Goal: Navigation & Orientation: Find specific page/section

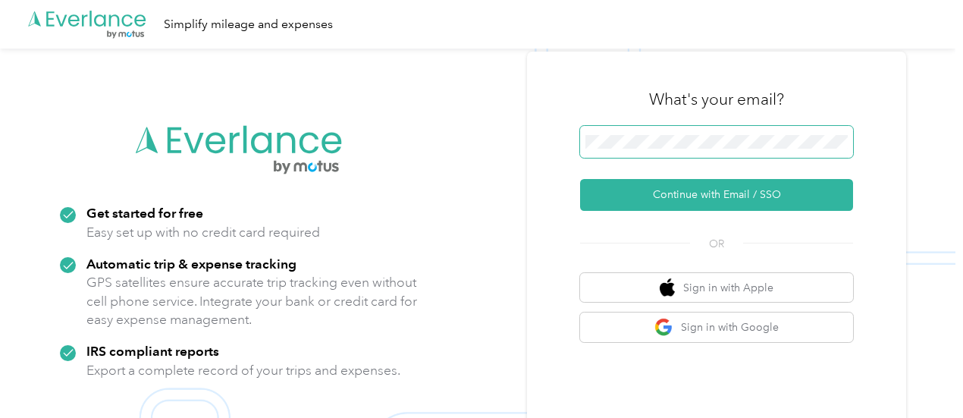
click at [730, 131] on span at bounding box center [716, 142] width 273 height 32
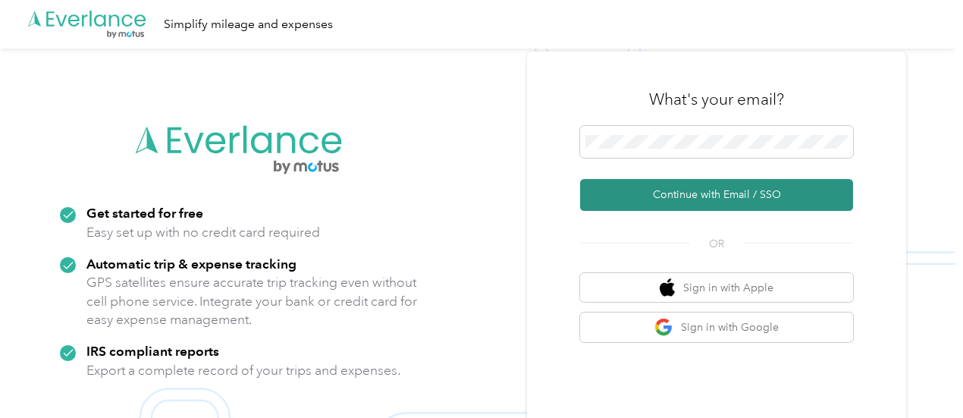
click at [733, 199] on button "Continue with Email / SSO" at bounding box center [716, 195] width 273 height 32
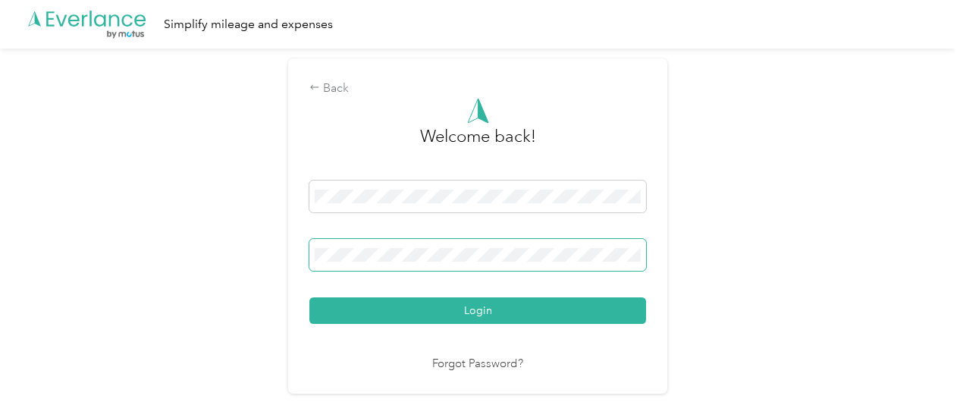
click at [309, 297] on button "Login" at bounding box center [477, 310] width 337 height 27
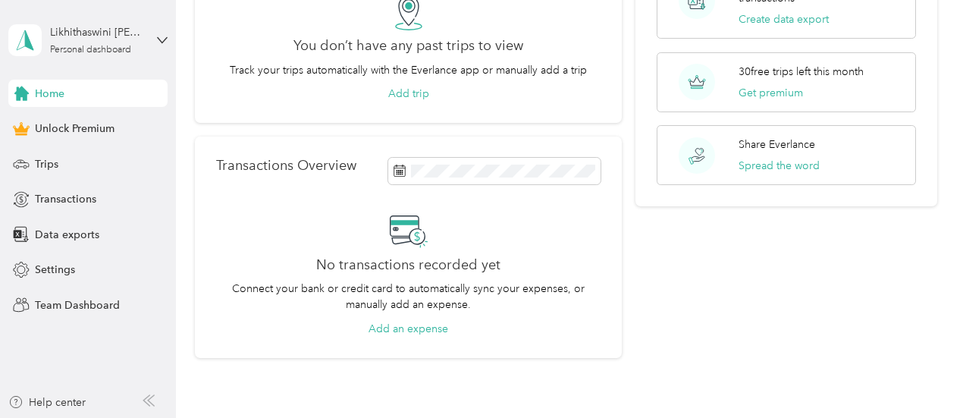
scroll to position [149, 0]
click at [52, 165] on span "Trips" at bounding box center [47, 164] width 24 height 16
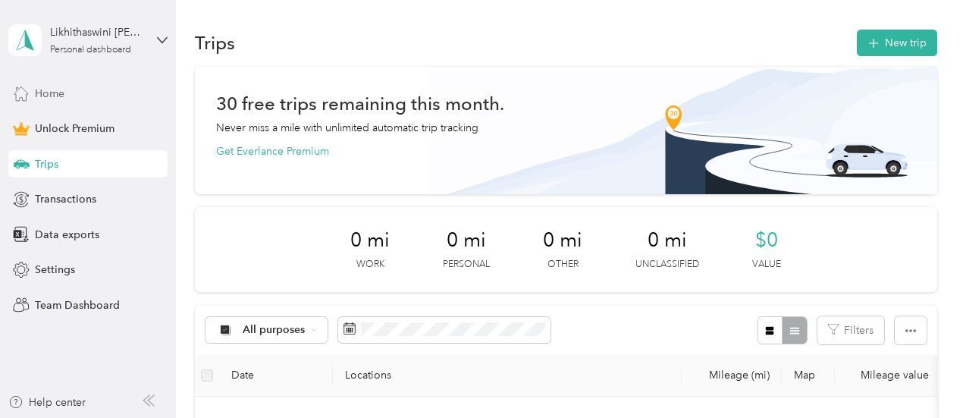
click at [85, 91] on div "Home" at bounding box center [87, 93] width 159 height 27
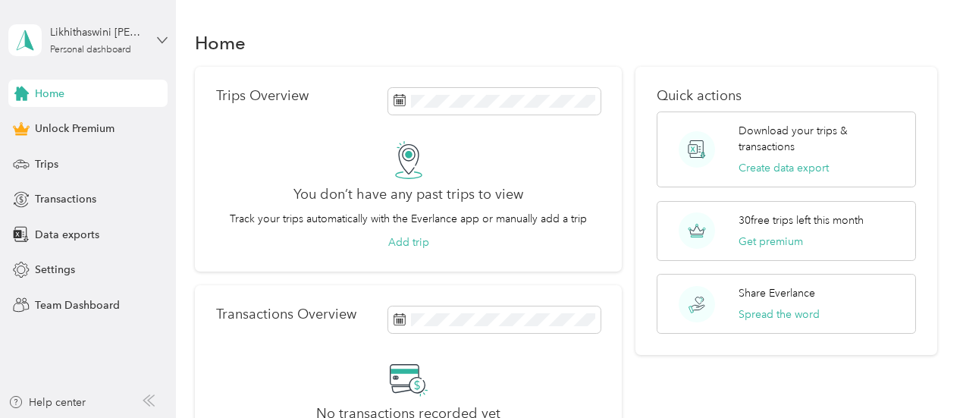
click at [163, 42] on icon at bounding box center [162, 40] width 11 height 11
click at [317, 36] on div "Home" at bounding box center [566, 43] width 743 height 32
click at [71, 305] on span "Team Dashboard" at bounding box center [77, 305] width 85 height 16
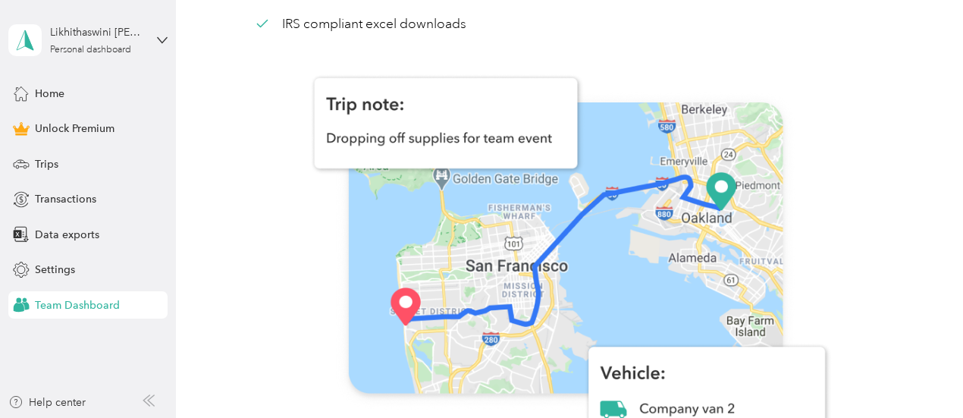
scroll to position [228, 0]
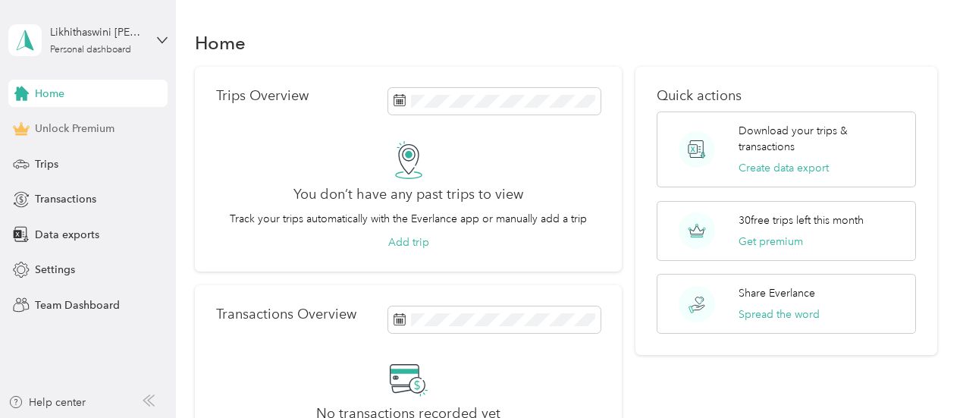
click at [97, 127] on span "Unlock Premium" at bounding box center [75, 129] width 80 height 16
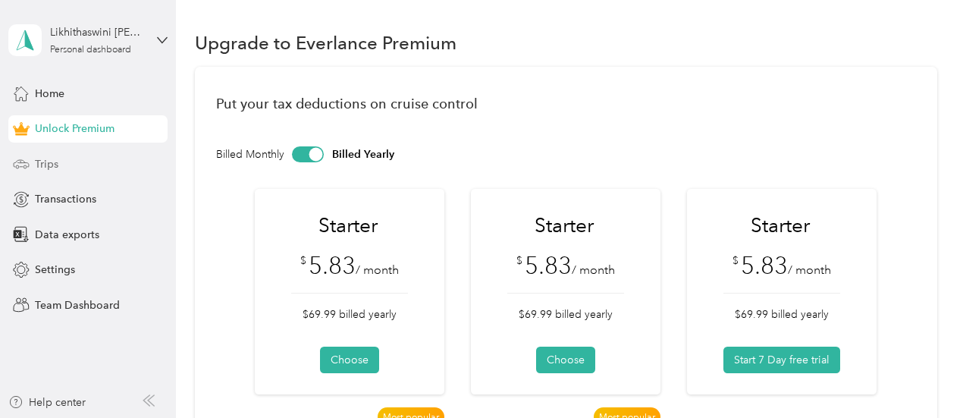
click at [76, 166] on div "Trips" at bounding box center [87, 163] width 159 height 27
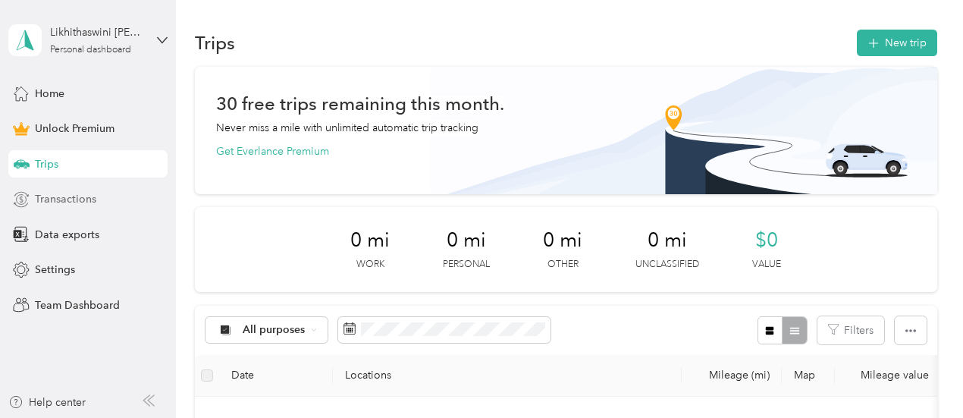
click at [80, 199] on span "Transactions" at bounding box center [65, 199] width 61 height 16
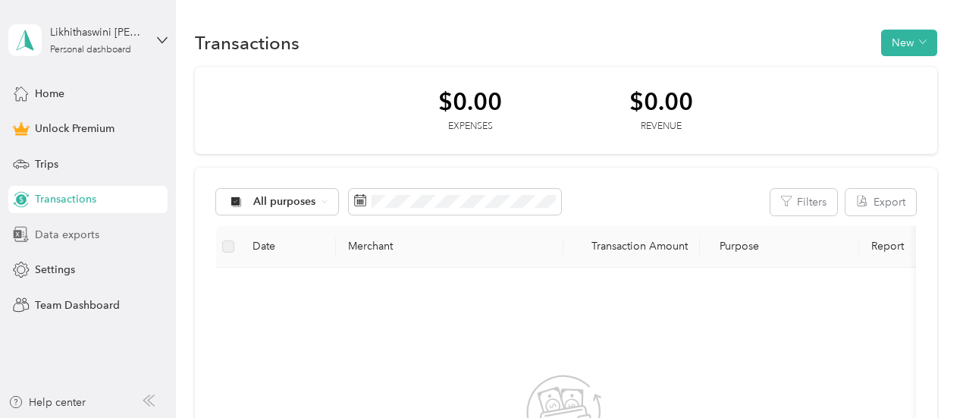
click at [83, 237] on span "Data exports" at bounding box center [67, 235] width 64 height 16
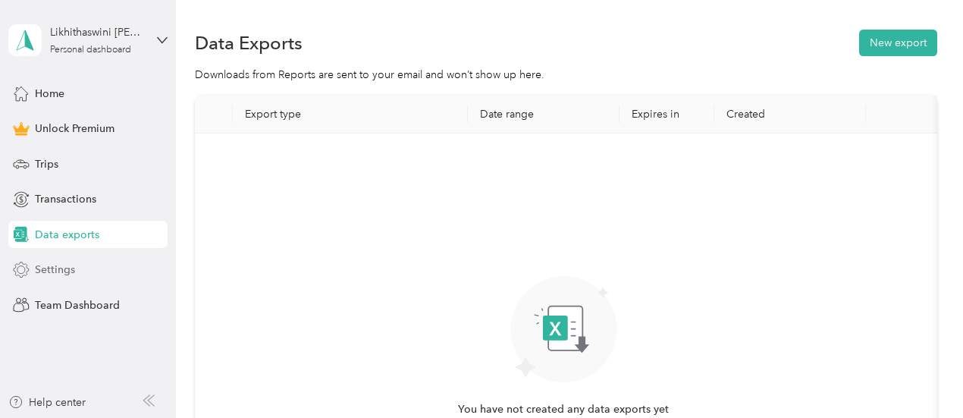
click at [76, 278] on div "Settings" at bounding box center [87, 269] width 159 height 27
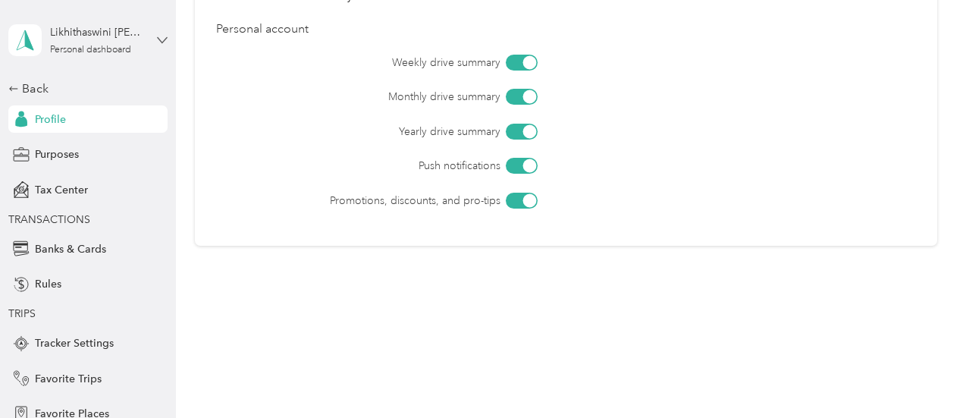
click at [157, 44] on icon at bounding box center [162, 40] width 11 height 11
click at [136, 10] on div "Likhithaswini Chekuri Personal dashboard Back Profile Purposes Tax Center TRANS…" at bounding box center [87, 278] width 159 height 557
click at [8, 83] on icon at bounding box center [13, 88] width 11 height 11
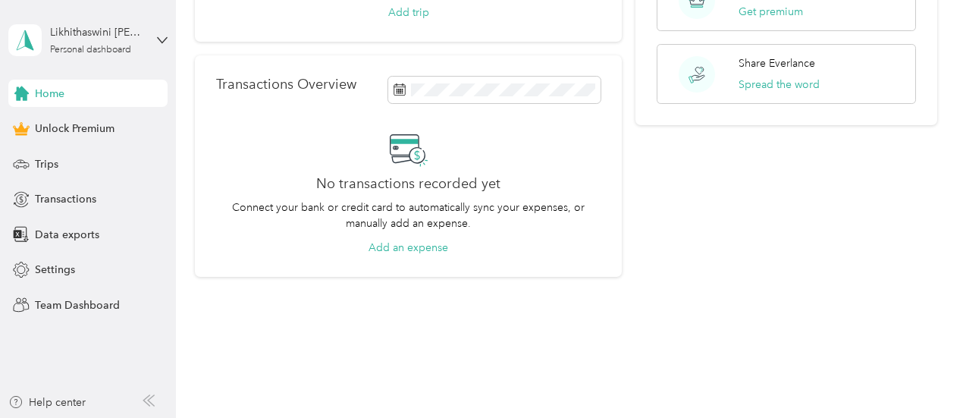
scroll to position [246, 0]
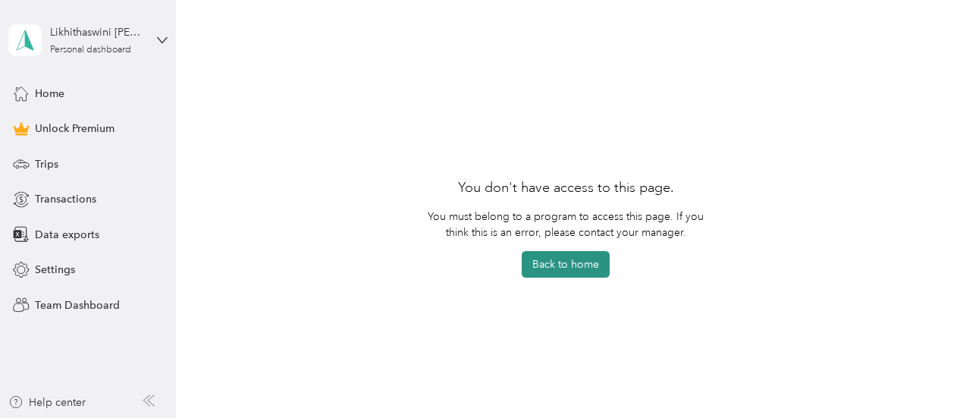
click at [566, 262] on button "Back to home" at bounding box center [566, 264] width 88 height 27
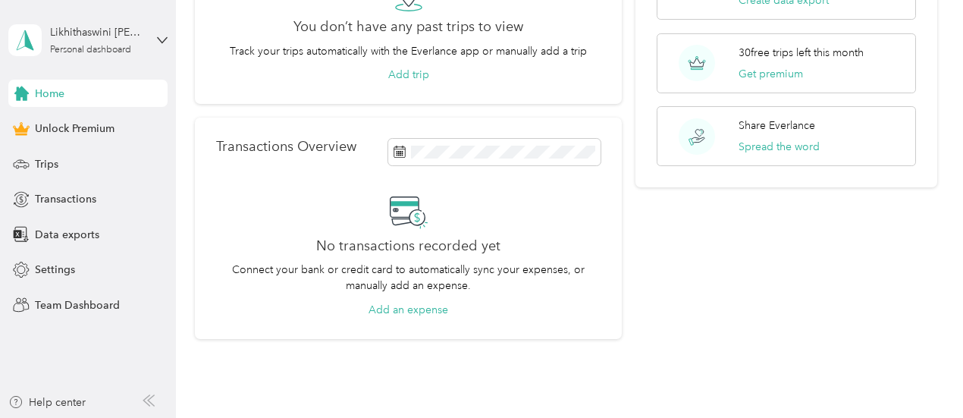
scroll to position [171, 0]
